Goal: Task Accomplishment & Management: Complete application form

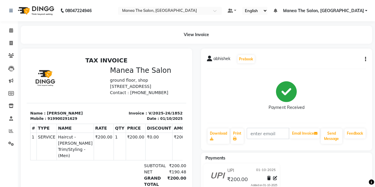
scroll to position [4, 0]
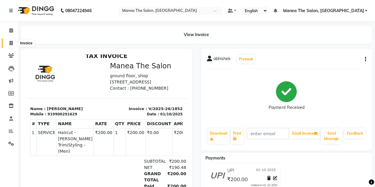
click at [11, 44] on icon at bounding box center [10, 43] width 3 height 4
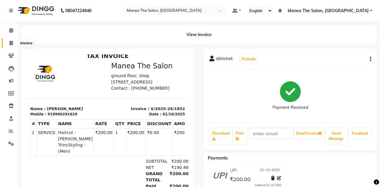
select select "service"
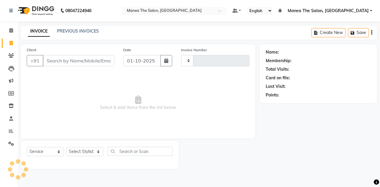
type input "1853"
select select "7688"
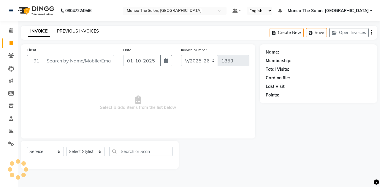
click at [74, 32] on link "PREVIOUS INVOICES" at bounding box center [78, 30] width 42 height 5
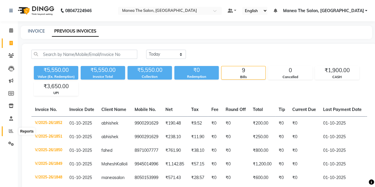
click at [10, 130] on icon at bounding box center [11, 131] width 4 height 4
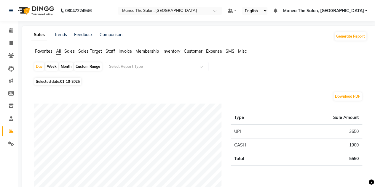
click at [67, 66] on div "Month" at bounding box center [66, 67] width 14 height 8
select select "10"
select select "2025"
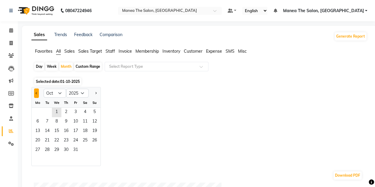
click at [37, 93] on span "Previous month" at bounding box center [37, 93] width 2 height 2
select select "9"
click at [48, 149] on span "30" at bounding box center [46, 150] width 9 height 9
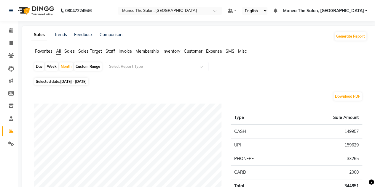
click at [65, 82] on span "[DATE] - [DATE]" at bounding box center [73, 82] width 26 height 4
select select "9"
select select "2025"
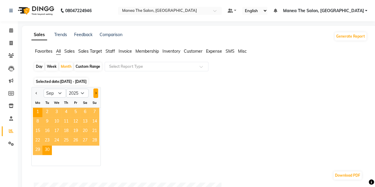
click at [96, 93] on span "Next month" at bounding box center [96, 93] width 2 height 2
select select "10"
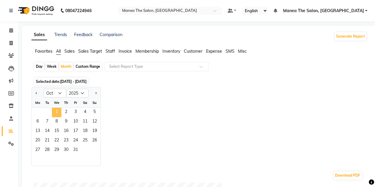
click at [58, 110] on span "1" at bounding box center [56, 112] width 9 height 9
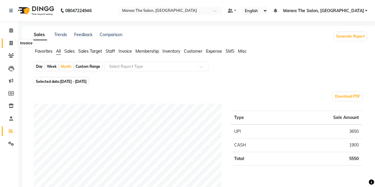
click at [11, 43] on icon at bounding box center [10, 43] width 3 height 4
select select "service"
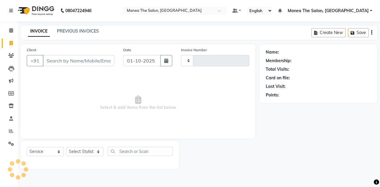
type input "1853"
select select "7688"
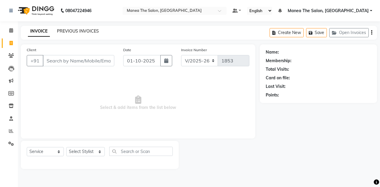
click at [69, 32] on link "PREVIOUS INVOICES" at bounding box center [78, 30] width 42 height 5
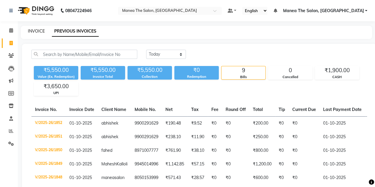
click at [32, 31] on link "INVOICE" at bounding box center [36, 30] width 17 height 5
select select "service"
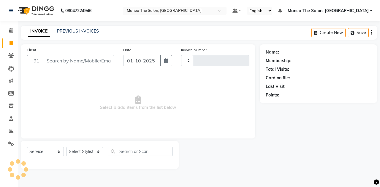
type input "1853"
select select "7688"
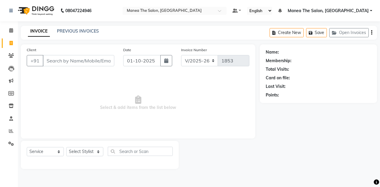
click at [62, 58] on input "Client" at bounding box center [78, 60] width 71 height 11
type input "s"
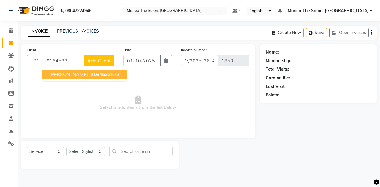
click at [90, 71] on span "9164533" at bounding box center [100, 74] width 21 height 6
type input "9164533573"
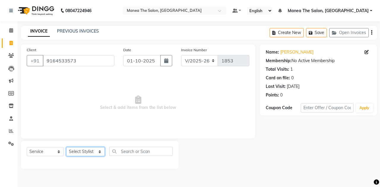
click at [77, 149] on select "Select Stylist aalam [PERSON_NAME] [PERSON_NAME] The Salon, [GEOGRAPHIC_DATA] […" at bounding box center [85, 151] width 39 height 9
select select "80475"
click at [66, 147] on select "Select Stylist aalam [PERSON_NAME] [PERSON_NAME] The Salon, [GEOGRAPHIC_DATA] […" at bounding box center [85, 151] width 39 height 9
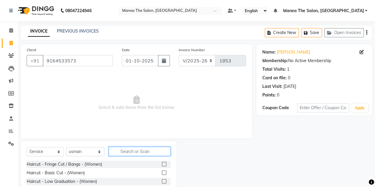
click at [137, 150] on input "text" at bounding box center [140, 151] width 62 height 9
type input "c"
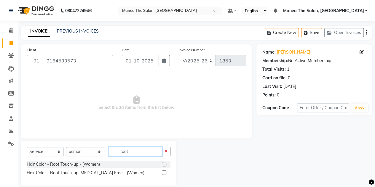
scroll to position [8, 0]
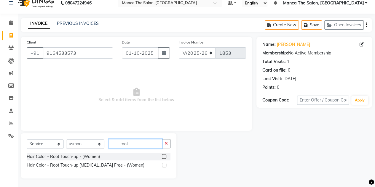
type input "root"
click at [164, 165] on label at bounding box center [164, 165] width 4 height 4
click at [164, 165] on input "checkbox" at bounding box center [164, 166] width 4 height 4
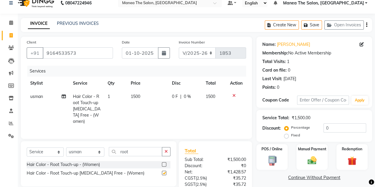
checkbox input "false"
click at [318, 159] on img at bounding box center [312, 160] width 15 height 11
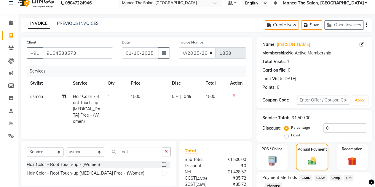
scroll to position [56, 0]
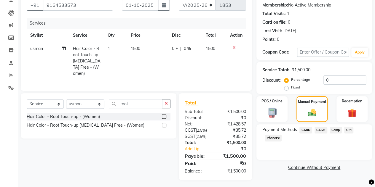
click at [320, 129] on span "CASH" at bounding box center [321, 130] width 13 height 7
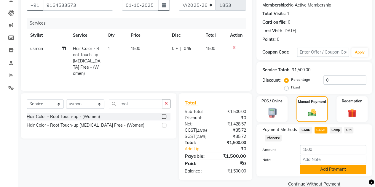
click at [310, 166] on button "Add Payment" at bounding box center [333, 169] width 66 height 9
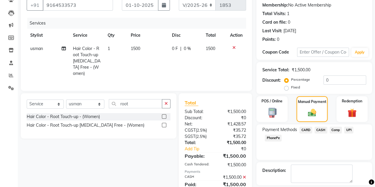
scroll to position [82, 0]
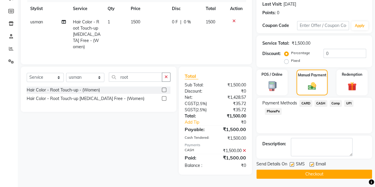
click at [306, 172] on button "Checkout" at bounding box center [315, 174] width 116 height 9
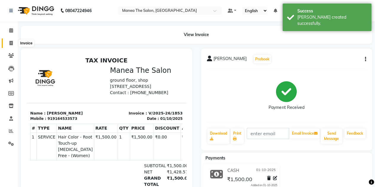
click at [11, 43] on icon at bounding box center [10, 43] width 3 height 4
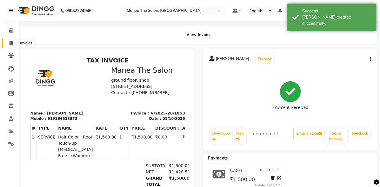
select select "7688"
select select "service"
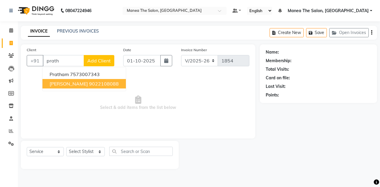
click at [66, 83] on span "[PERSON_NAME]" at bounding box center [69, 84] width 38 height 6
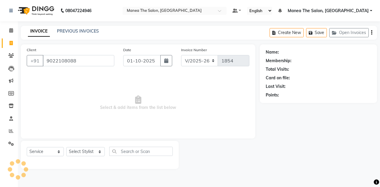
type input "9022108088"
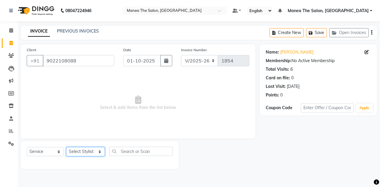
click at [78, 152] on select "Select Stylist aalam [PERSON_NAME] [PERSON_NAME] The Salon, [GEOGRAPHIC_DATA] […" at bounding box center [85, 151] width 39 height 9
select select "68363"
click at [66, 147] on select "Select Stylist aalam [PERSON_NAME] [PERSON_NAME] The Salon, [GEOGRAPHIC_DATA] […" at bounding box center [85, 151] width 39 height 9
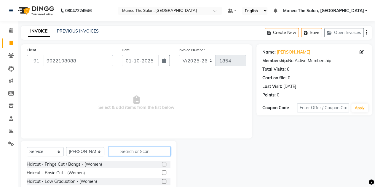
click at [135, 148] on input "text" at bounding box center [140, 151] width 62 height 9
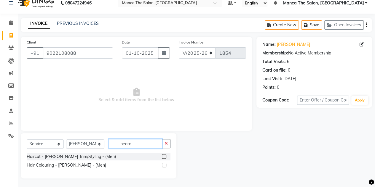
scroll to position [8, 0]
type input "beard"
click at [164, 156] on label at bounding box center [164, 157] width 4 height 4
click at [164, 156] on input "checkbox" at bounding box center [164, 157] width 4 height 4
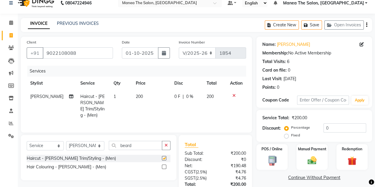
checkbox input "false"
click at [303, 162] on div "Manual Payment" at bounding box center [312, 157] width 32 height 27
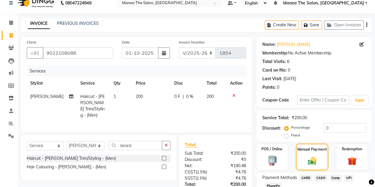
scroll to position [50, 0]
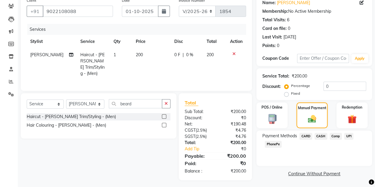
click at [349, 136] on span "UPI" at bounding box center [348, 136] width 9 height 7
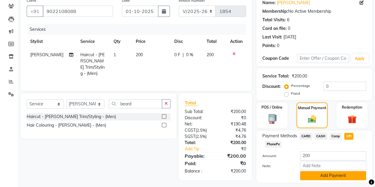
click at [312, 177] on button "Add Payment" at bounding box center [333, 175] width 66 height 9
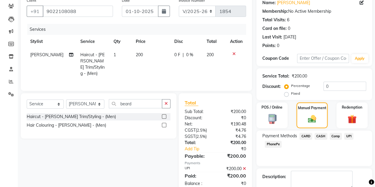
scroll to position [82, 0]
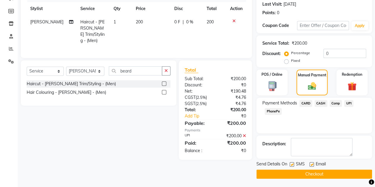
click at [306, 172] on button "Checkout" at bounding box center [315, 174] width 116 height 9
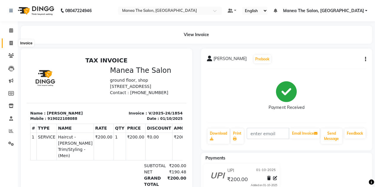
click at [8, 44] on span at bounding box center [11, 43] width 10 height 7
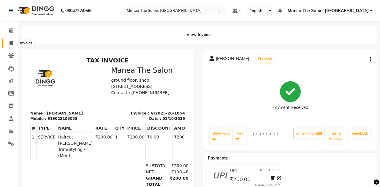
select select "service"
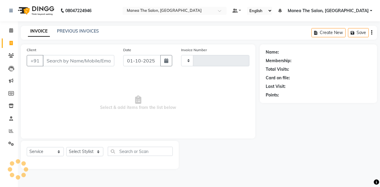
type input "1855"
select select "7688"
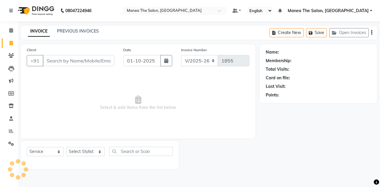
click at [53, 61] on input "Client" at bounding box center [78, 60] width 71 height 11
type input "a"
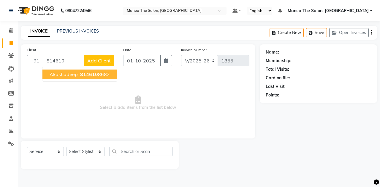
click at [58, 76] on span "Akashadeep" at bounding box center [64, 74] width 28 height 6
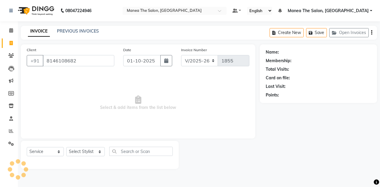
type input "8146108682"
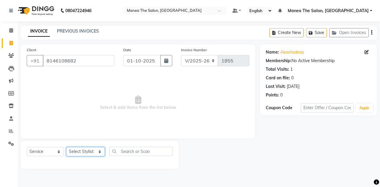
click at [82, 152] on select "Select Stylist aalam [PERSON_NAME] [PERSON_NAME] The Salon, [GEOGRAPHIC_DATA] […" at bounding box center [85, 151] width 39 height 9
select select "93394"
click at [66, 147] on select "Select Stylist aalam [PERSON_NAME] [PERSON_NAME] The Salon, [GEOGRAPHIC_DATA] […" at bounding box center [85, 151] width 39 height 9
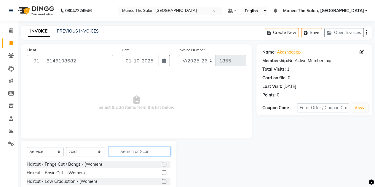
click at [129, 149] on input "text" at bounding box center [140, 151] width 62 height 9
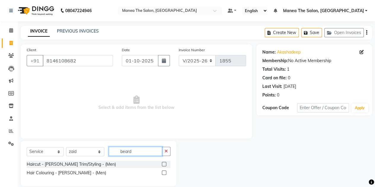
type input "beard"
click at [164, 163] on label at bounding box center [164, 164] width 4 height 4
click at [164, 163] on input "checkbox" at bounding box center [164, 165] width 4 height 4
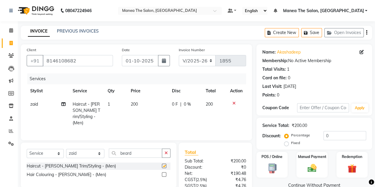
checkbox input "false"
click at [299, 164] on div "Manual Payment" at bounding box center [312, 165] width 32 height 27
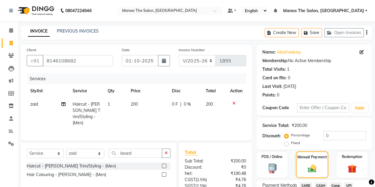
scroll to position [50, 0]
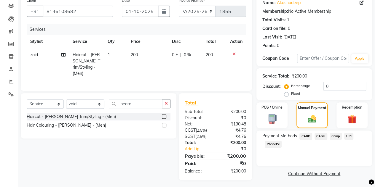
click at [347, 136] on span "UPI" at bounding box center [348, 136] width 9 height 7
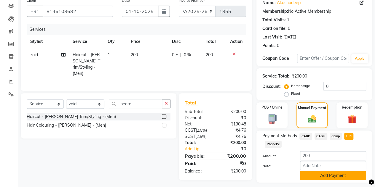
click at [330, 174] on button "Add Payment" at bounding box center [333, 175] width 66 height 9
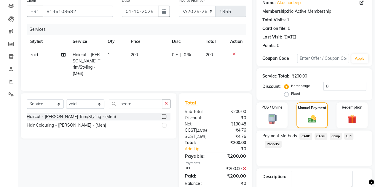
scroll to position [82, 0]
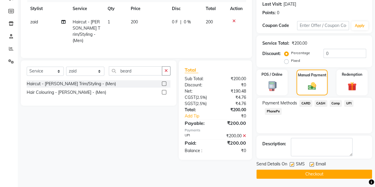
click at [326, 174] on button "Checkout" at bounding box center [315, 174] width 116 height 9
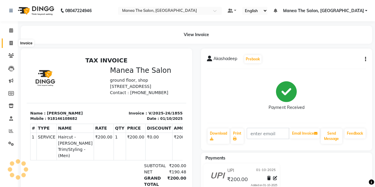
click at [12, 43] on icon at bounding box center [10, 43] width 3 height 4
select select "service"
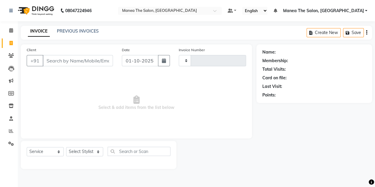
type input "1856"
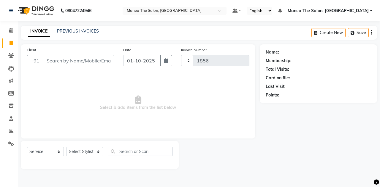
select select "7688"
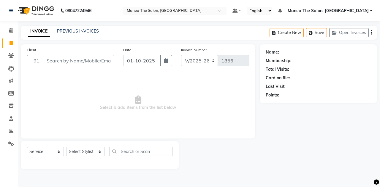
click at [52, 63] on input "Client" at bounding box center [78, 60] width 71 height 11
type input "9019445647"
click at [92, 61] on span "Add Client" at bounding box center [98, 61] width 23 height 6
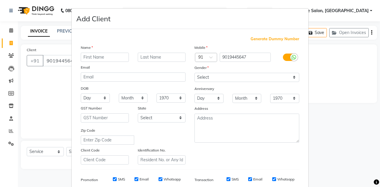
click at [90, 59] on input "text" at bounding box center [105, 57] width 48 height 9
type input "babul"
click at [211, 76] on select "Select [DEMOGRAPHIC_DATA] [DEMOGRAPHIC_DATA] Other Prefer Not To Say" at bounding box center [246, 77] width 105 height 9
select select "[DEMOGRAPHIC_DATA]"
click at [194, 73] on select "Select [DEMOGRAPHIC_DATA] [DEMOGRAPHIC_DATA] Other Prefer Not To Say" at bounding box center [246, 77] width 105 height 9
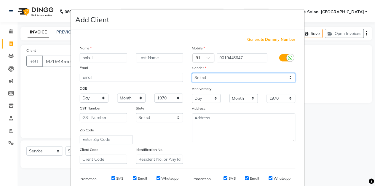
scroll to position [85, 0]
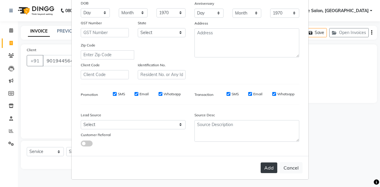
click at [268, 170] on button "Add" at bounding box center [268, 168] width 17 height 11
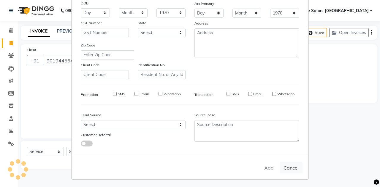
select select
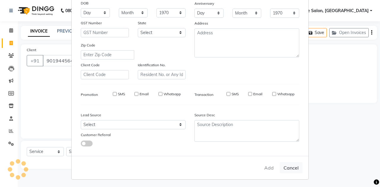
select select
checkbox input "false"
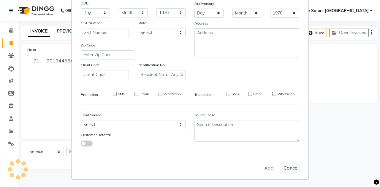
checkbox input "false"
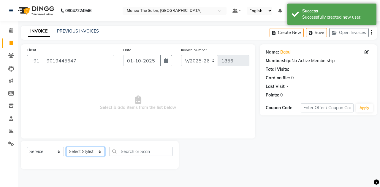
click at [77, 153] on select "Select Stylist aalam [PERSON_NAME] [PERSON_NAME] The Salon, [GEOGRAPHIC_DATA] […" at bounding box center [85, 151] width 39 height 9
select select "80475"
click at [66, 147] on select "Select Stylist aalam [PERSON_NAME] [PERSON_NAME] The Salon, [GEOGRAPHIC_DATA] […" at bounding box center [85, 151] width 39 height 9
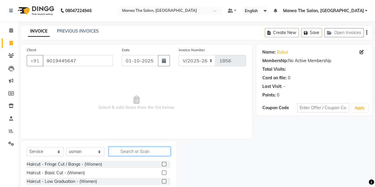
click at [128, 153] on input "text" at bounding box center [140, 151] width 62 height 9
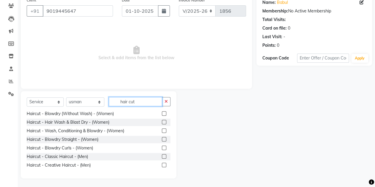
scroll to position [69, 0]
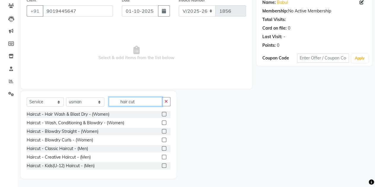
type input "hair cut"
click at [162, 150] on label at bounding box center [164, 149] width 4 height 4
click at [162, 150] on input "checkbox" at bounding box center [164, 149] width 4 height 4
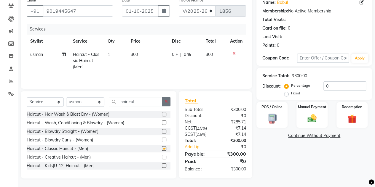
checkbox input "false"
click at [167, 105] on button "button" at bounding box center [166, 101] width 9 height 9
click at [167, 105] on input "text" at bounding box center [140, 101] width 62 height 9
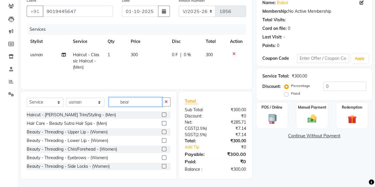
scroll to position [0, 0]
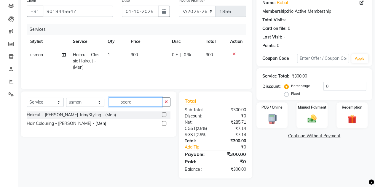
type input "beard"
click at [165, 114] on label at bounding box center [164, 115] width 4 height 4
click at [165, 114] on input "checkbox" at bounding box center [164, 115] width 4 height 4
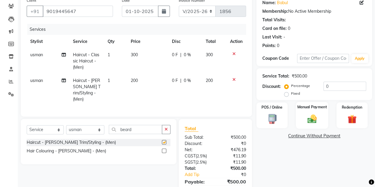
checkbox input "false"
click at [310, 120] on img at bounding box center [312, 119] width 15 height 11
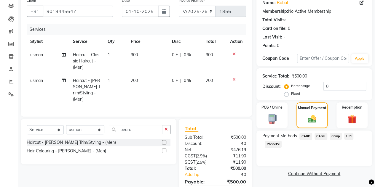
click at [321, 135] on span "CASH" at bounding box center [321, 136] width 13 height 7
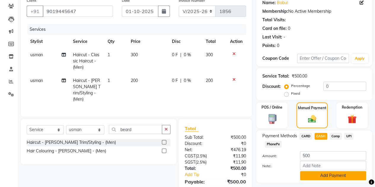
click at [319, 172] on button "Add Payment" at bounding box center [333, 175] width 66 height 9
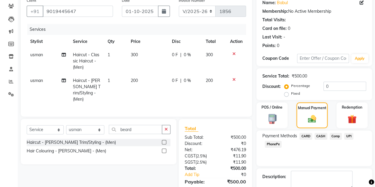
scroll to position [96, 0]
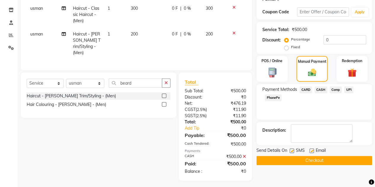
click at [300, 159] on button "Checkout" at bounding box center [315, 160] width 116 height 9
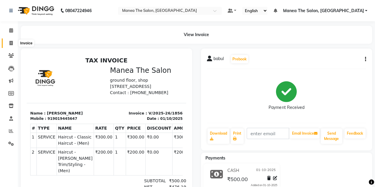
click at [9, 43] on icon at bounding box center [10, 43] width 3 height 4
select select "service"
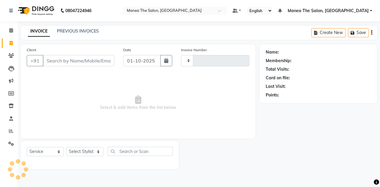
type input "1857"
select select "7688"
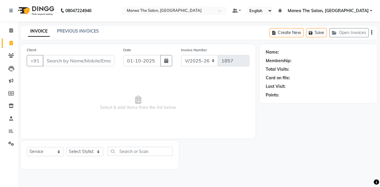
click at [68, 61] on input "Client" at bounding box center [78, 60] width 71 height 11
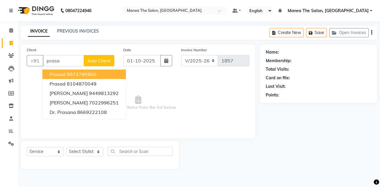
click at [68, 74] on ngb-highlight "9972795900" at bounding box center [82, 74] width 30 height 6
type input "9972795900"
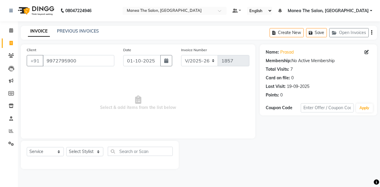
click at [91, 147] on div "Select Service Product Membership Package Voucher Prepaid Gift Card Select Styl…" at bounding box center [100, 155] width 158 height 28
click at [89, 152] on select "Select Stylist" at bounding box center [84, 151] width 37 height 9
click at [66, 147] on select "Select Stylist" at bounding box center [84, 151] width 37 height 9
click at [97, 152] on select "Select Stylist" at bounding box center [84, 151] width 37 height 9
click at [66, 147] on select "Select Stylist" at bounding box center [84, 151] width 37 height 9
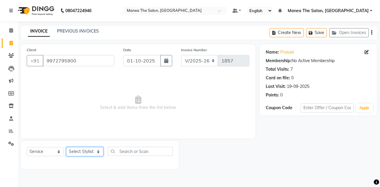
click at [98, 150] on select "Select Stylist" at bounding box center [84, 151] width 37 height 9
drag, startPoint x: 98, startPoint y: 150, endPoint x: 91, endPoint y: 161, distance: 13.1
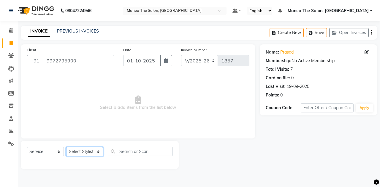
click at [91, 161] on div "Select Service Product Membership Package Voucher Prepaid Gift Card Select Styl…" at bounding box center [100, 155] width 158 height 28
click at [66, 147] on select "Select Stylist" at bounding box center [84, 151] width 37 height 9
click at [91, 161] on div at bounding box center [100, 162] width 146 height 2
click at [99, 149] on select "Select Stylist" at bounding box center [84, 151] width 37 height 9
click at [66, 147] on select "Select Stylist" at bounding box center [84, 151] width 37 height 9
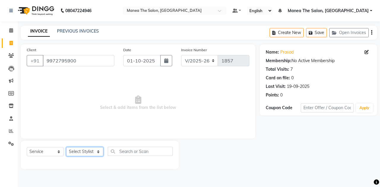
click at [78, 152] on select "Select Stylist" at bounding box center [84, 151] width 37 height 9
click at [66, 147] on select "Select Stylist" at bounding box center [84, 151] width 37 height 9
click at [80, 160] on div "Select Service Product Membership Package Voucher Prepaid Gift Card Select Styl…" at bounding box center [100, 154] width 146 height 14
click at [97, 152] on select "Select Stylist" at bounding box center [84, 151] width 37 height 9
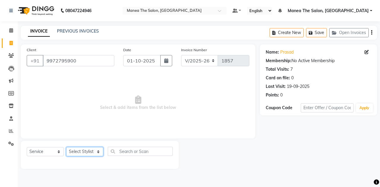
click at [97, 151] on select "Select Stylist" at bounding box center [84, 151] width 37 height 9
click at [58, 152] on select "Select Service Product Membership Package Voucher Prepaid Gift Card" at bounding box center [45, 151] width 37 height 9
click at [27, 147] on select "Select Service Product Membership Package Voucher Prepaid Gift Card" at bounding box center [45, 151] width 37 height 9
click at [85, 152] on select "Select Stylist" at bounding box center [84, 151] width 37 height 9
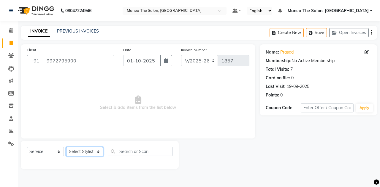
click at [98, 152] on select "Select Stylist" at bounding box center [84, 151] width 37 height 9
click at [100, 152] on select "Select Stylist" at bounding box center [84, 151] width 37 height 9
click at [98, 151] on select "Select Stylist" at bounding box center [84, 151] width 37 height 9
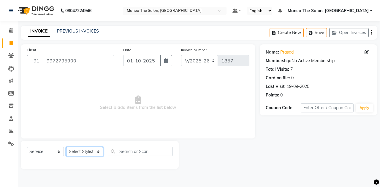
click at [98, 151] on select "Select Stylist" at bounding box center [84, 151] width 37 height 9
click at [66, 147] on select "Select Stylist" at bounding box center [84, 151] width 37 height 9
click at [91, 160] on div "Select Service Product Membership Package Voucher Prepaid Gift Card Select Styl…" at bounding box center [100, 154] width 146 height 14
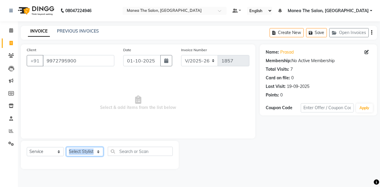
click at [101, 149] on select "Select Stylist" at bounding box center [84, 151] width 37 height 9
drag, startPoint x: 101, startPoint y: 149, endPoint x: 353, endPoint y: 20, distance: 283.0
click at [353, 20] on app-home "08047224946 Select Location × Manea The Salon, Belagavi Default Panel My Panel …" at bounding box center [190, 89] width 380 height 178
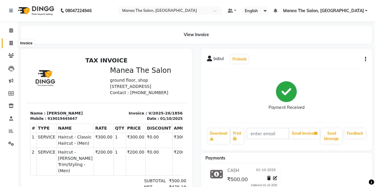
click at [10, 46] on span at bounding box center [11, 43] width 10 height 7
select select "service"
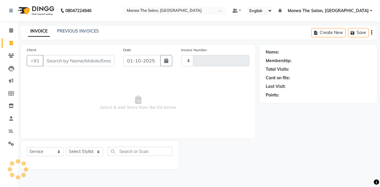
type input "1857"
select select "7688"
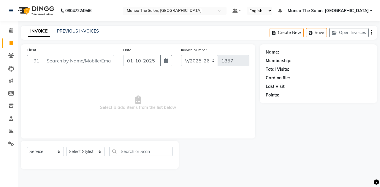
click at [53, 54] on div "Client +91" at bounding box center [70, 59] width 96 height 24
click at [51, 61] on input "Client" at bounding box center [78, 60] width 71 height 11
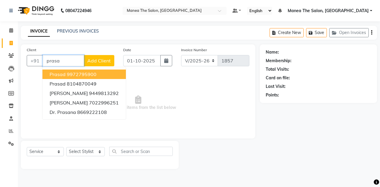
click at [62, 77] on span "Prasad" at bounding box center [58, 74] width 16 height 6
type input "9972795900"
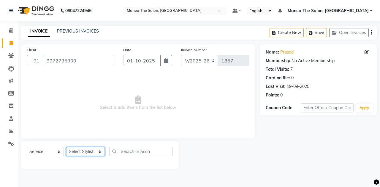
click at [77, 153] on select "Select Stylist aalam [PERSON_NAME] [PERSON_NAME] The Salon, [GEOGRAPHIC_DATA] […" at bounding box center [85, 151] width 39 height 9
select select "68363"
click at [66, 147] on select "Select Stylist aalam [PERSON_NAME] [PERSON_NAME] The Salon, [GEOGRAPHIC_DATA] […" at bounding box center [85, 151] width 39 height 9
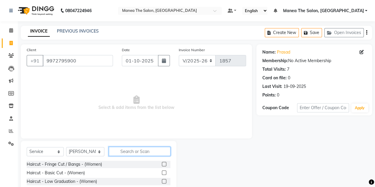
click at [135, 150] on input "text" at bounding box center [140, 151] width 62 height 9
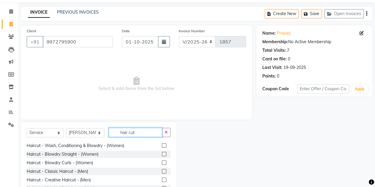
scroll to position [78, 0]
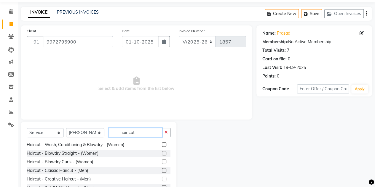
type input "hair cut"
click at [162, 171] on label at bounding box center [164, 171] width 4 height 4
click at [162, 171] on input "checkbox" at bounding box center [164, 171] width 4 height 4
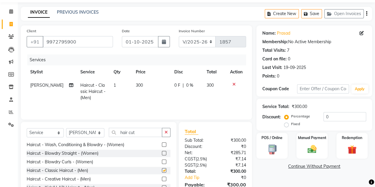
checkbox input "false"
click at [164, 134] on button "button" at bounding box center [166, 132] width 9 height 9
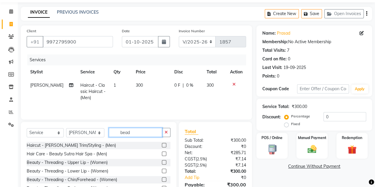
scroll to position [0, 0]
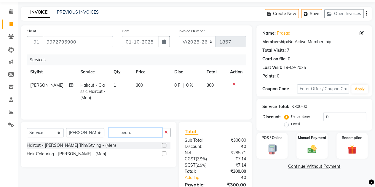
type input "beard"
click at [165, 147] on label at bounding box center [164, 145] width 4 height 4
click at [165, 147] on input "checkbox" at bounding box center [164, 146] width 4 height 4
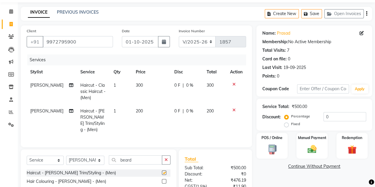
checkbox input "false"
click at [309, 142] on div "Manual Payment" at bounding box center [312, 146] width 32 height 27
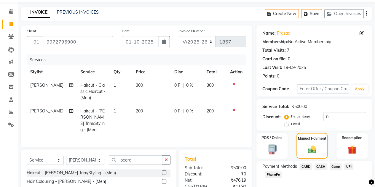
click at [322, 169] on span "CASH" at bounding box center [321, 167] width 13 height 7
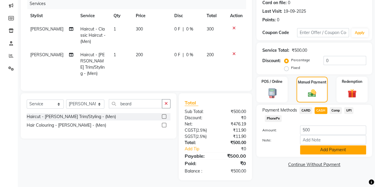
click at [318, 152] on button "Add Payment" at bounding box center [333, 150] width 66 height 9
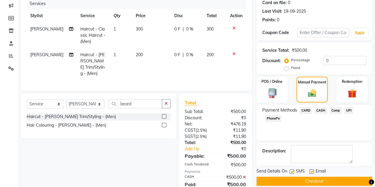
scroll to position [96, 0]
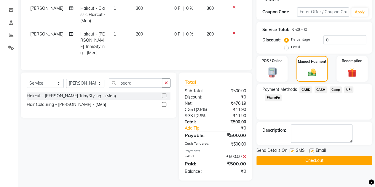
click at [306, 158] on button "Checkout" at bounding box center [315, 160] width 116 height 9
